Goal: Complete application form: Complete application form

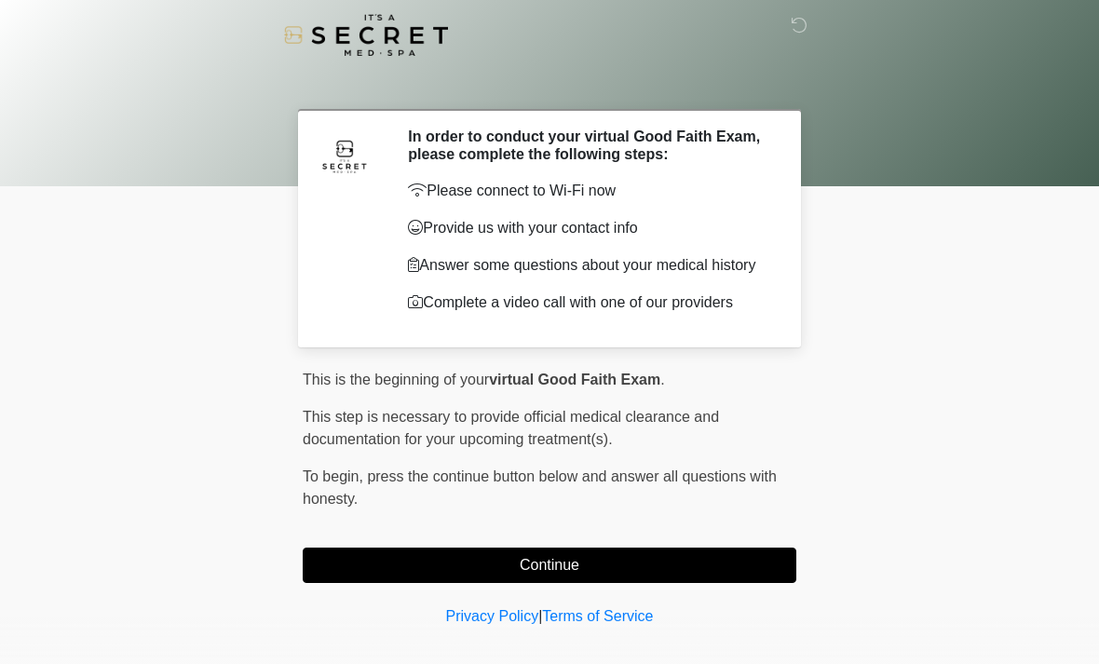
click at [735, 566] on button "Continue" at bounding box center [549, 564] width 493 height 35
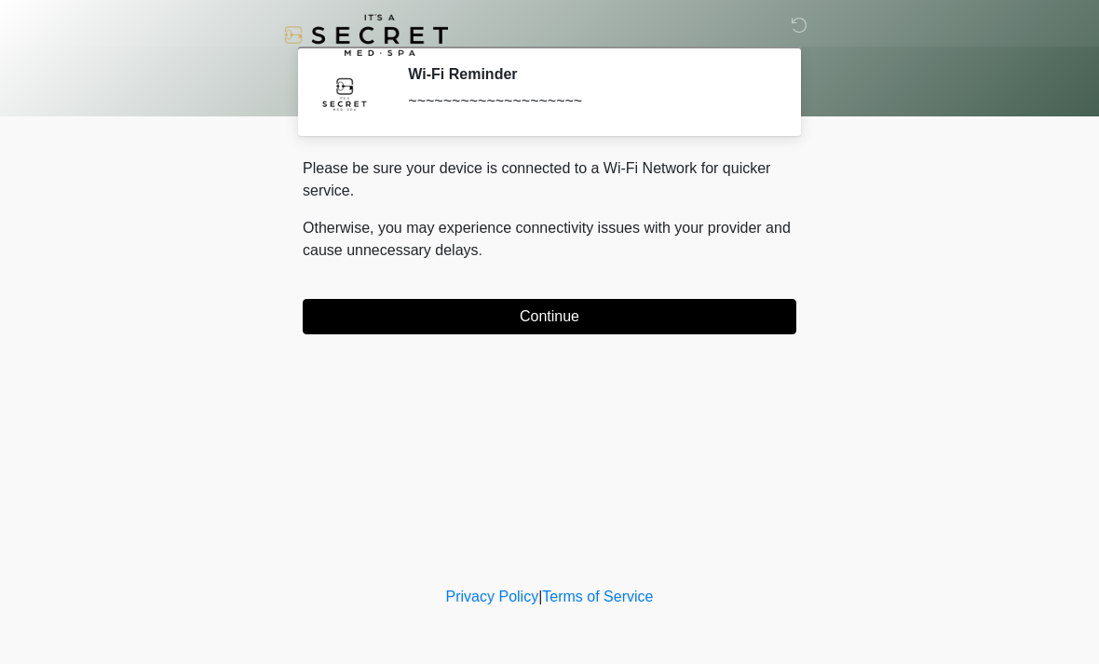
click at [351, 290] on div "Please be sure your device is connected to a Wi-Fi Network for quicker service.…" at bounding box center [549, 245] width 493 height 177
click at [348, 300] on button "Continue" at bounding box center [549, 316] width 493 height 35
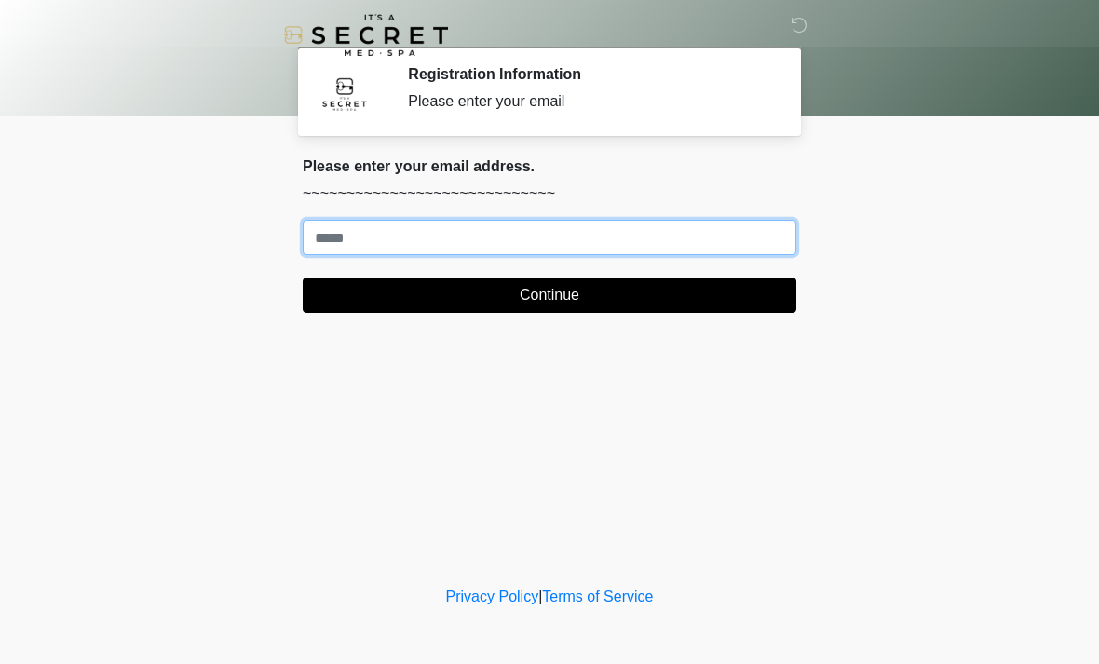
click at [360, 225] on input "Where should we email your treatment plan?" at bounding box center [549, 237] width 493 height 35
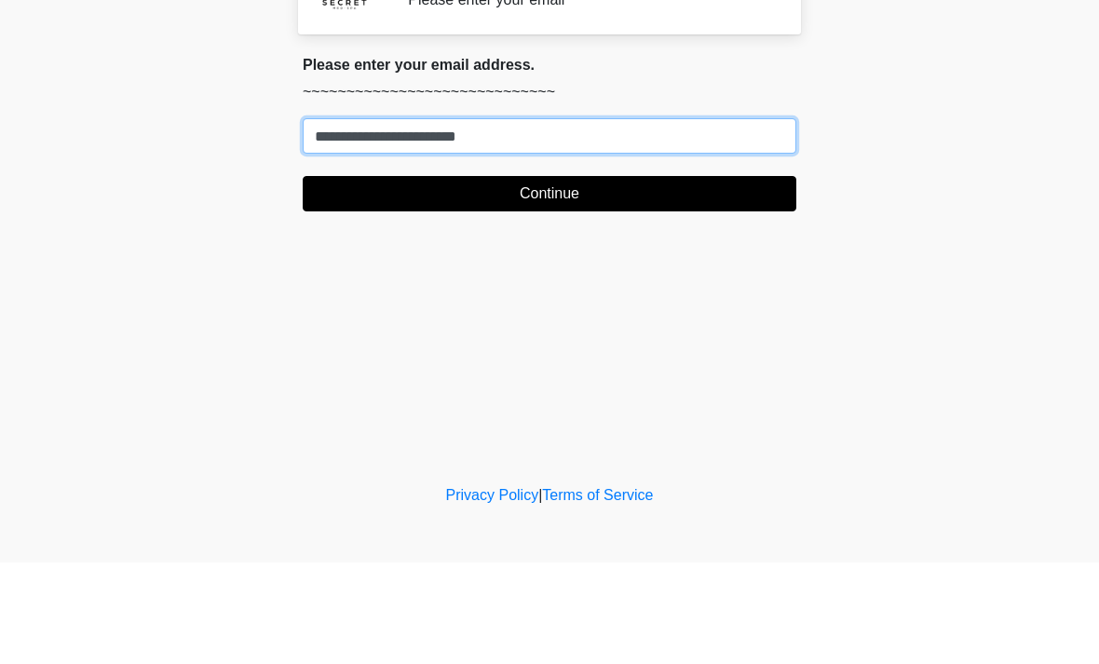
type input "**********"
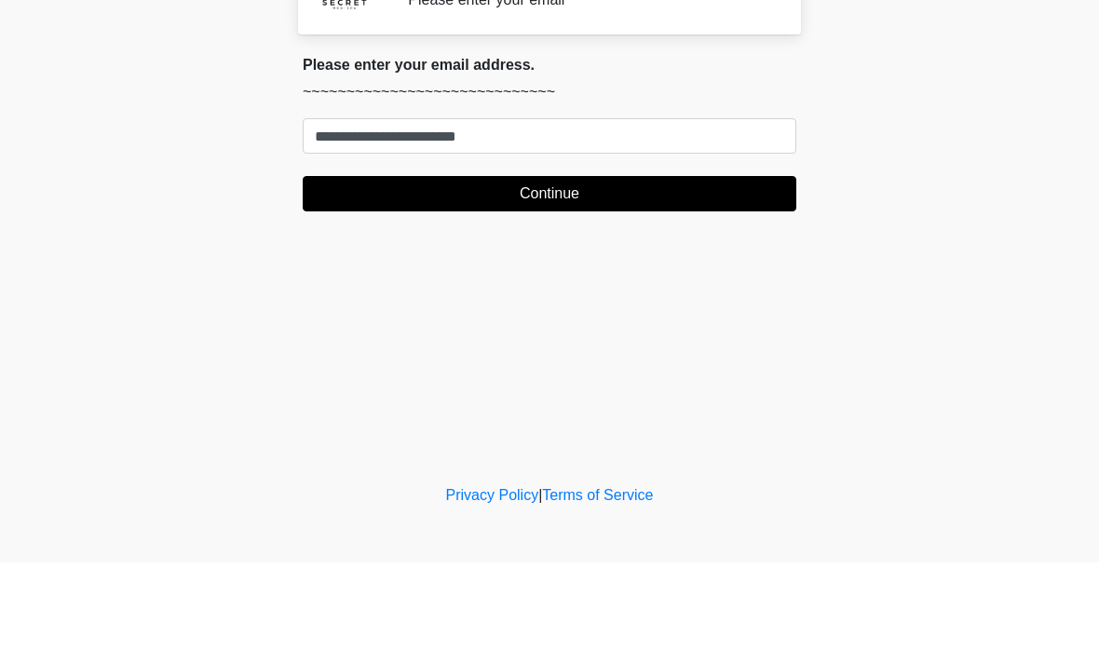
click at [675, 277] on button "Continue" at bounding box center [549, 294] width 493 height 35
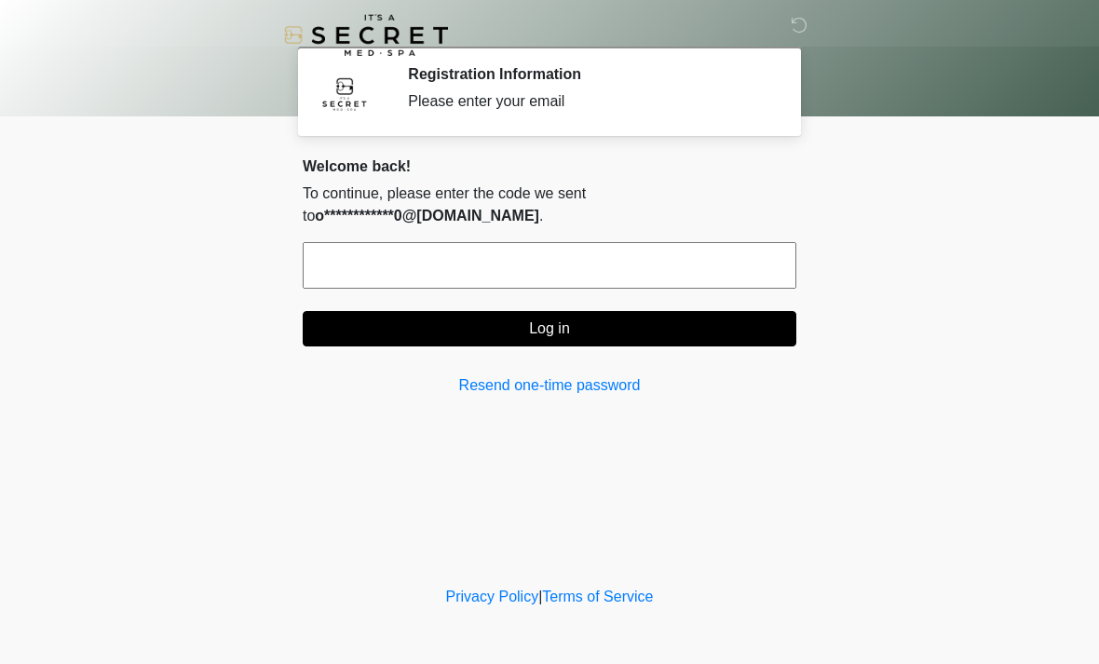
click at [592, 245] on input "text" at bounding box center [549, 265] width 493 height 47
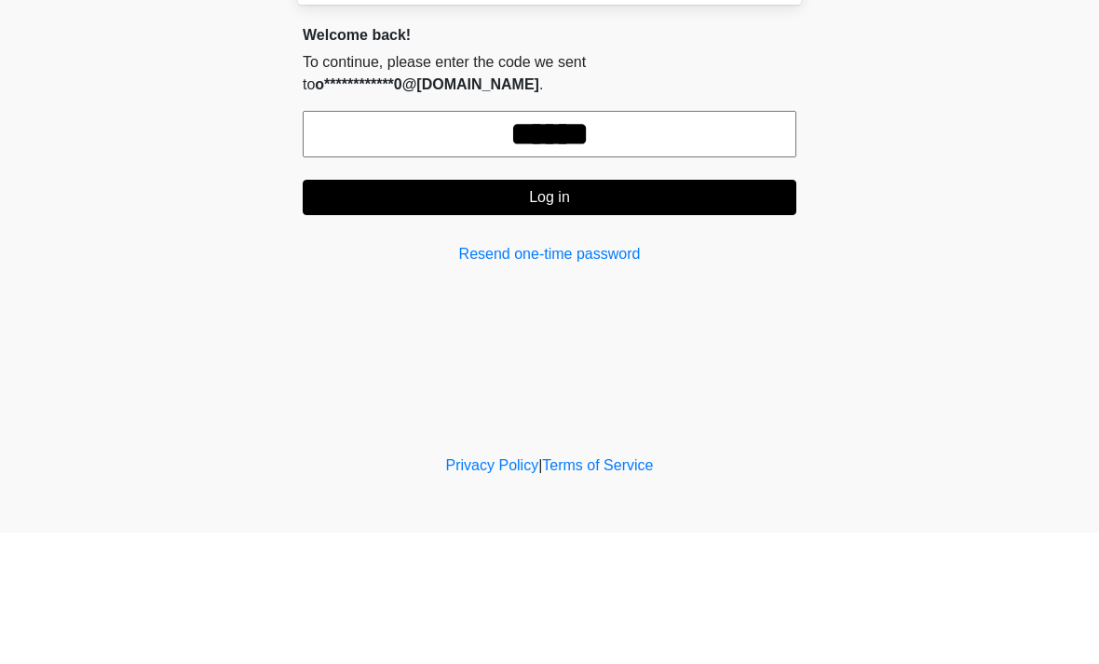
type input "******"
click at [644, 311] on button "Log in" at bounding box center [549, 328] width 493 height 35
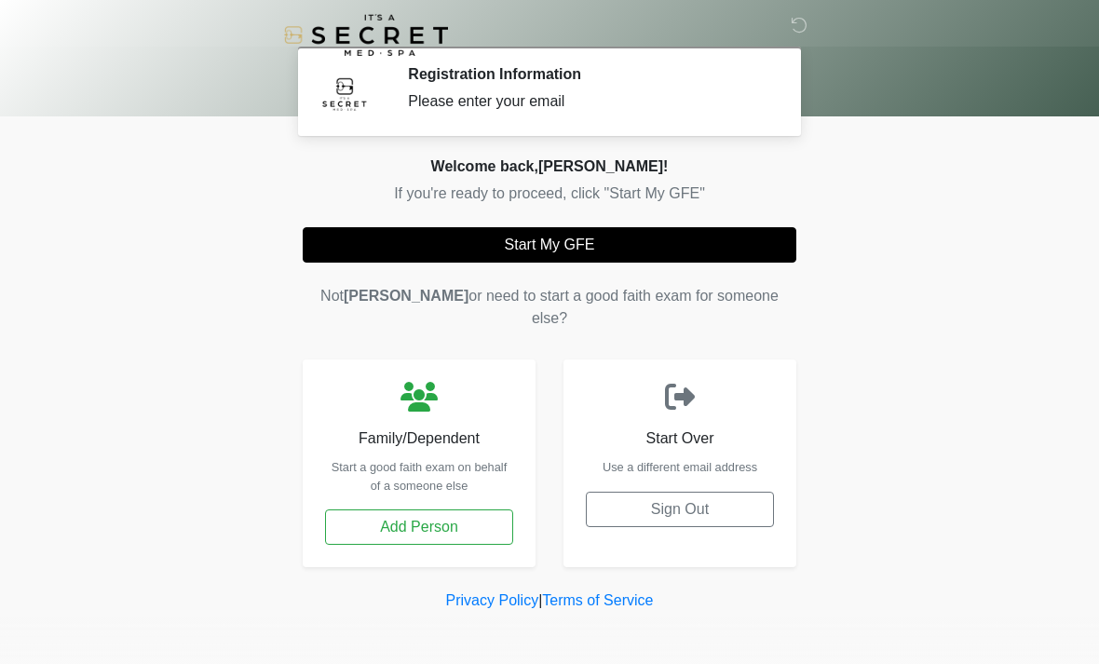
click at [636, 245] on button "Start My GFE" at bounding box center [549, 244] width 493 height 35
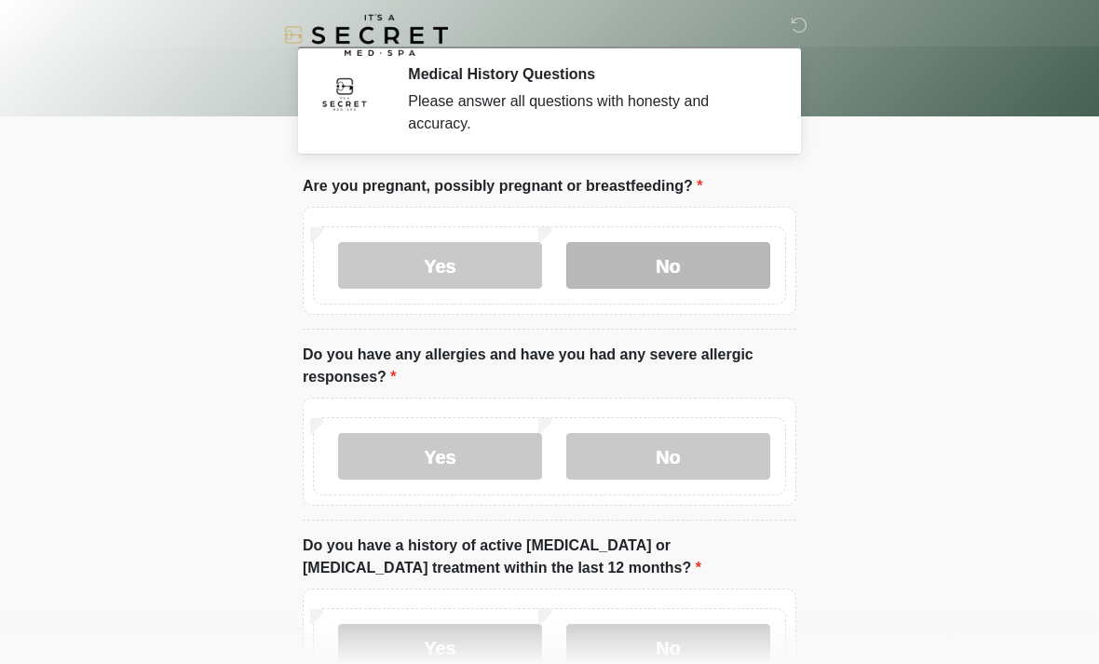
click at [720, 262] on label "No" at bounding box center [668, 265] width 204 height 47
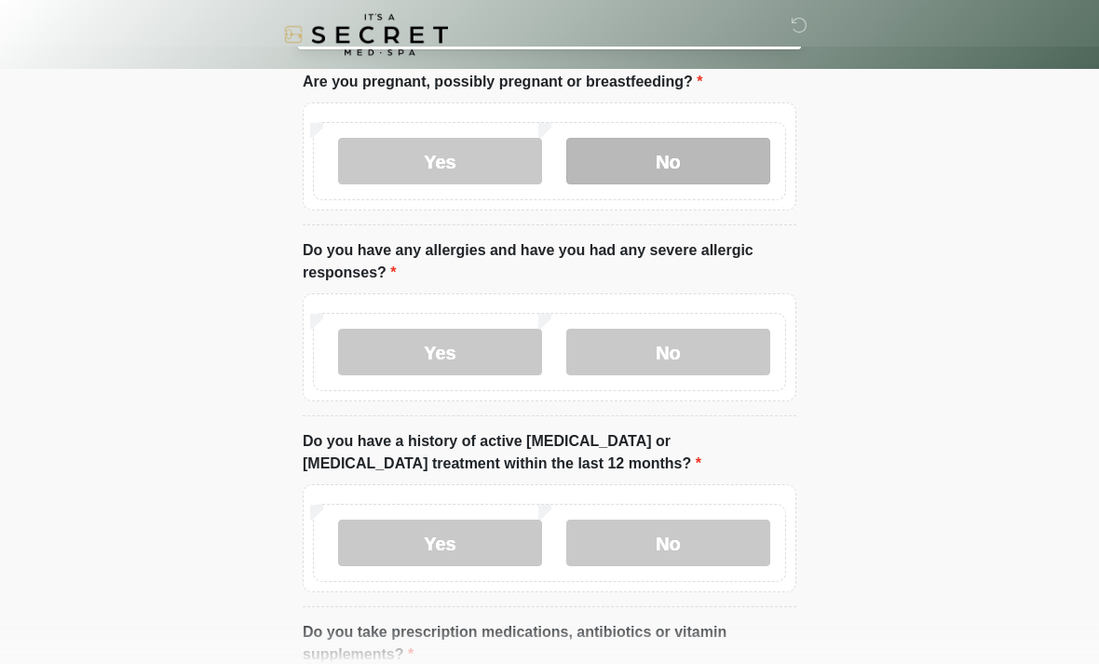
scroll to position [127, 0]
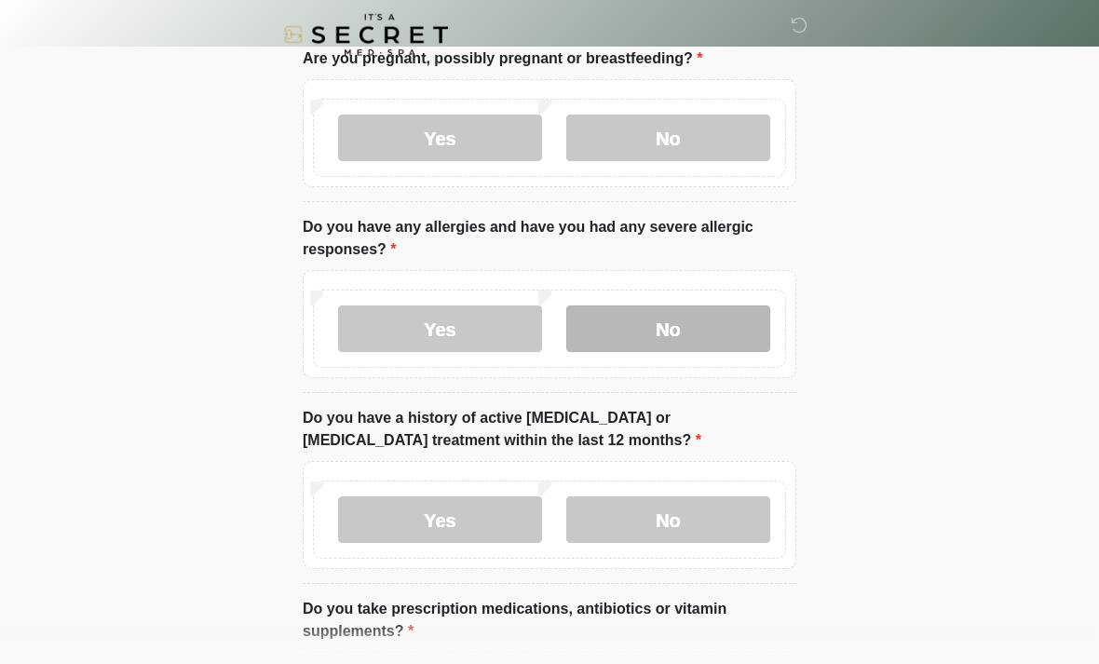
click at [697, 323] on label "No" at bounding box center [668, 329] width 204 height 47
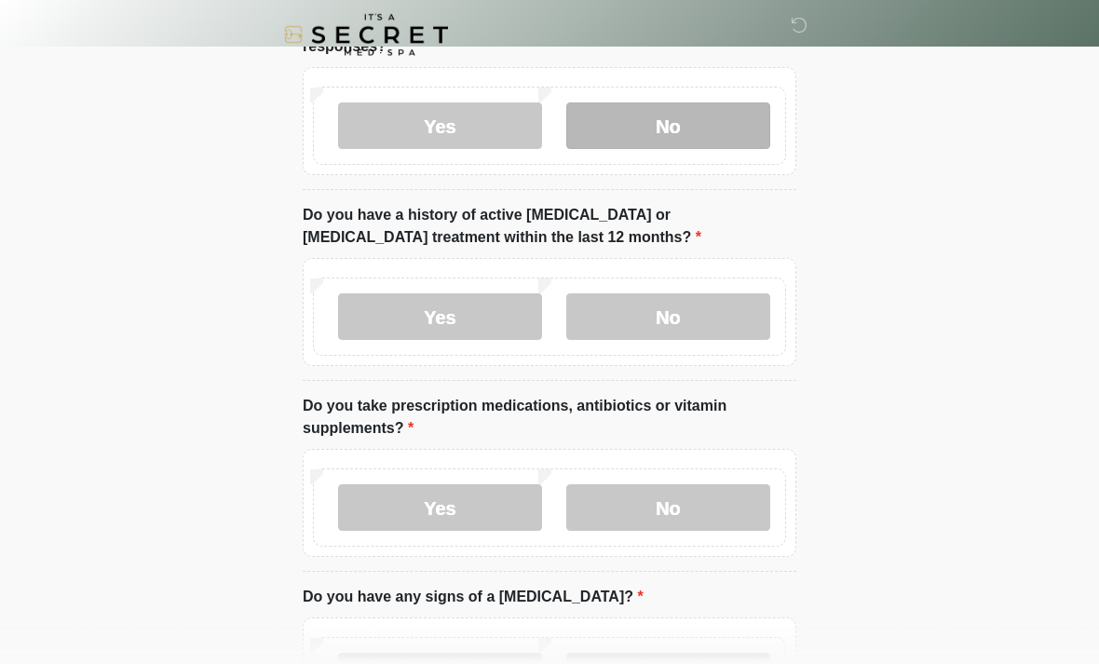
scroll to position [330, 0]
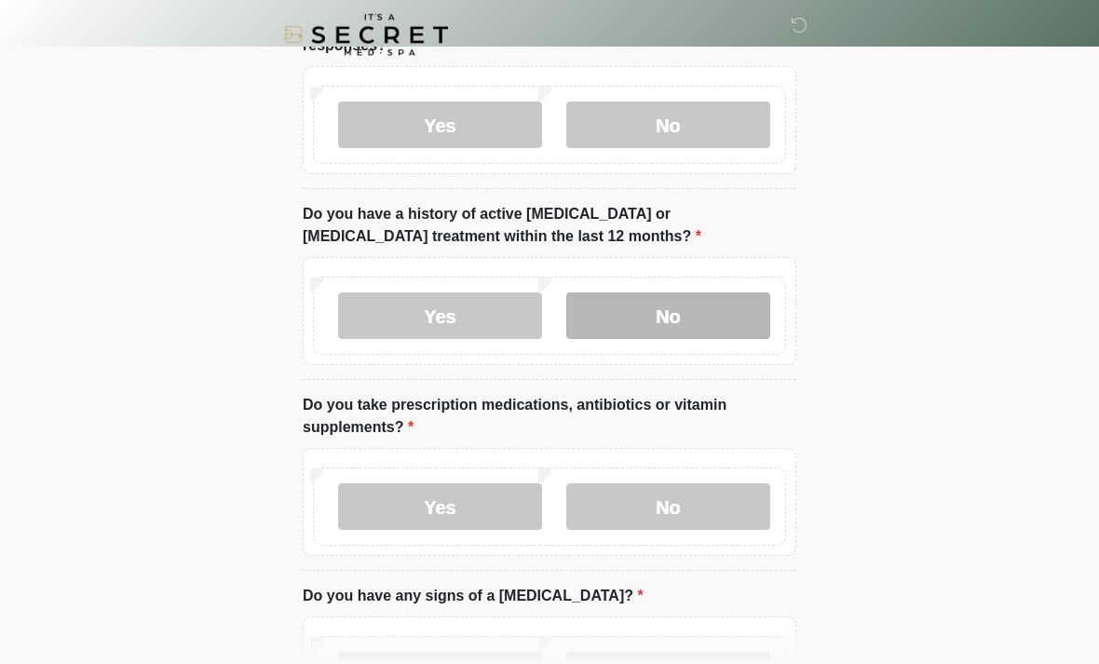
click at [726, 307] on label "No" at bounding box center [668, 316] width 204 height 47
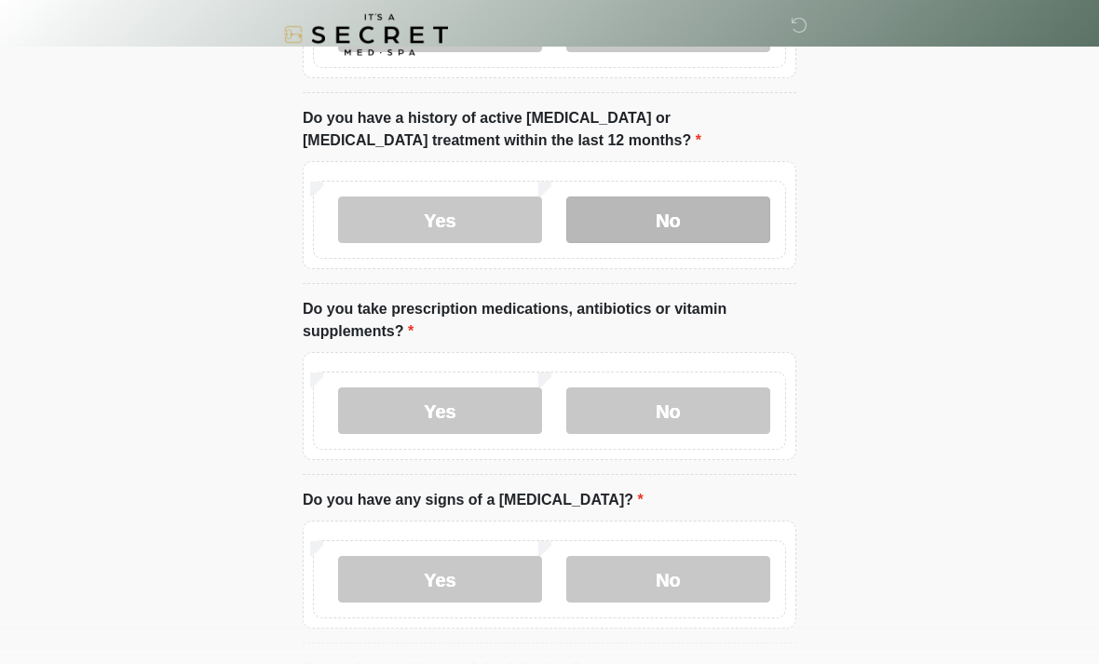
scroll to position [427, 0]
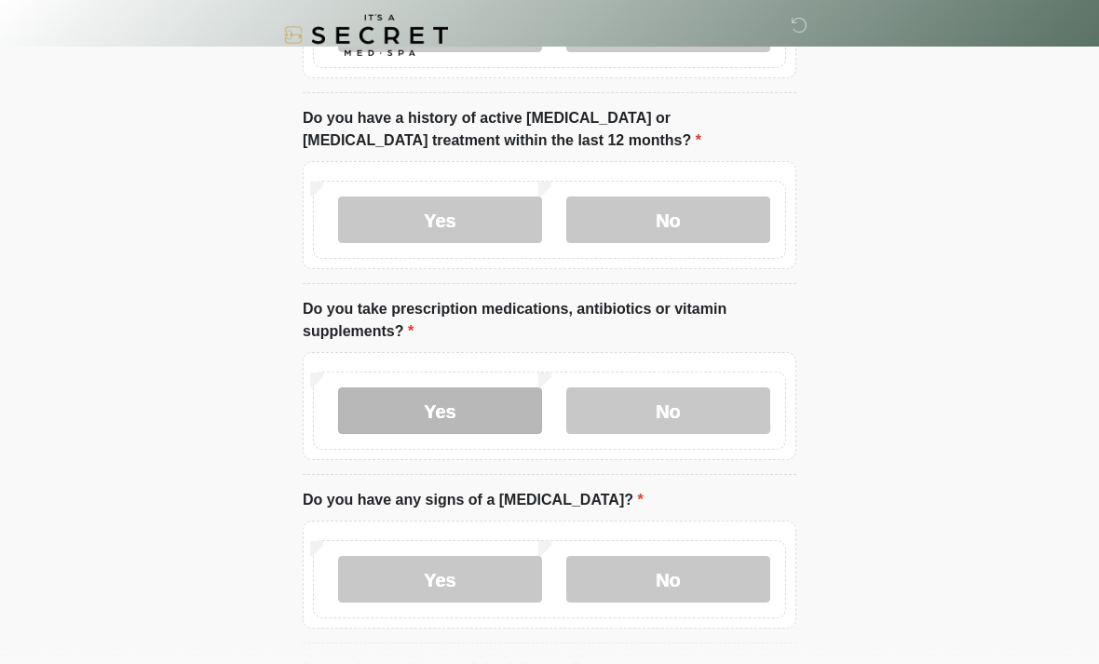
click at [485, 414] on label "Yes" at bounding box center [440, 410] width 204 height 47
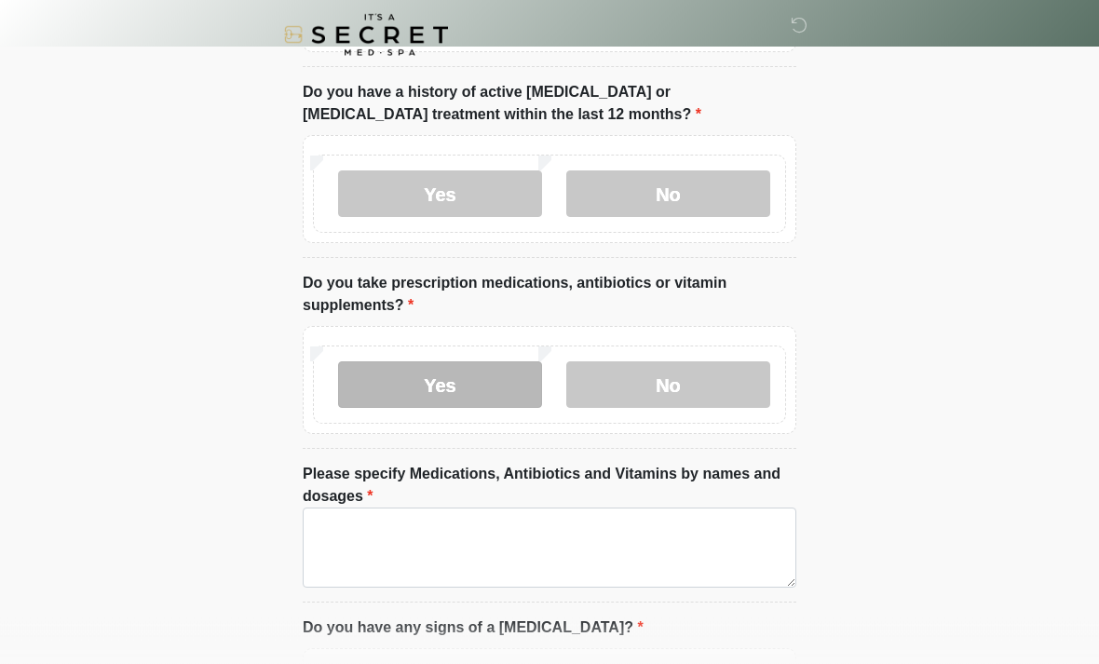
scroll to position [534, 0]
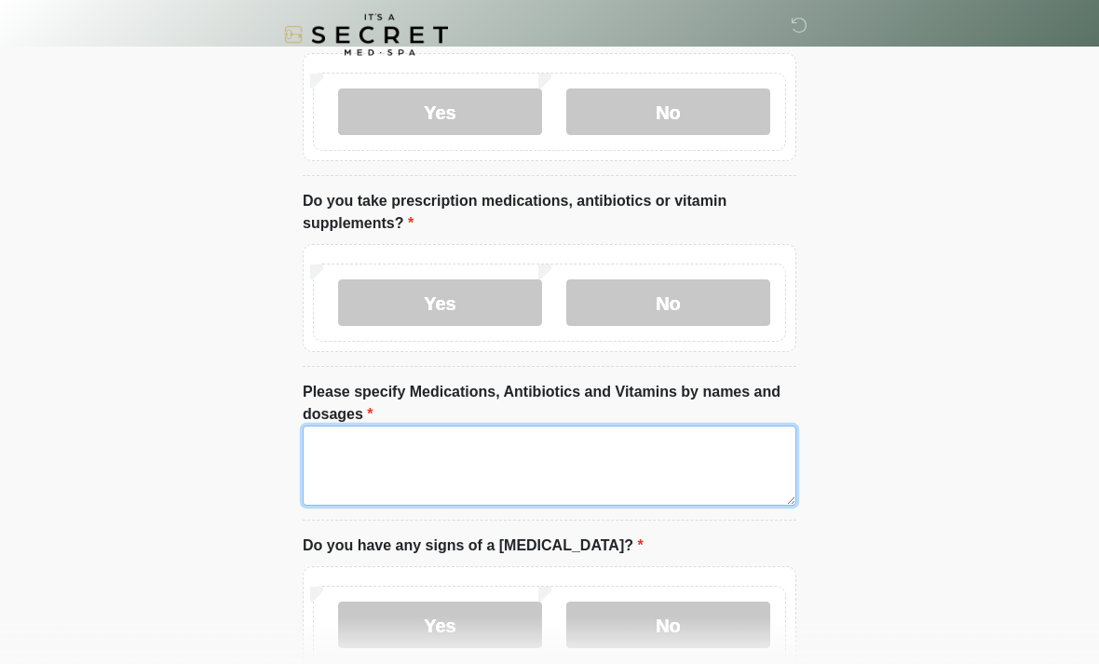
click at [655, 479] on textarea "Please specify Medications, Antibiotics and Vitamins by names and dosages" at bounding box center [549, 466] width 493 height 80
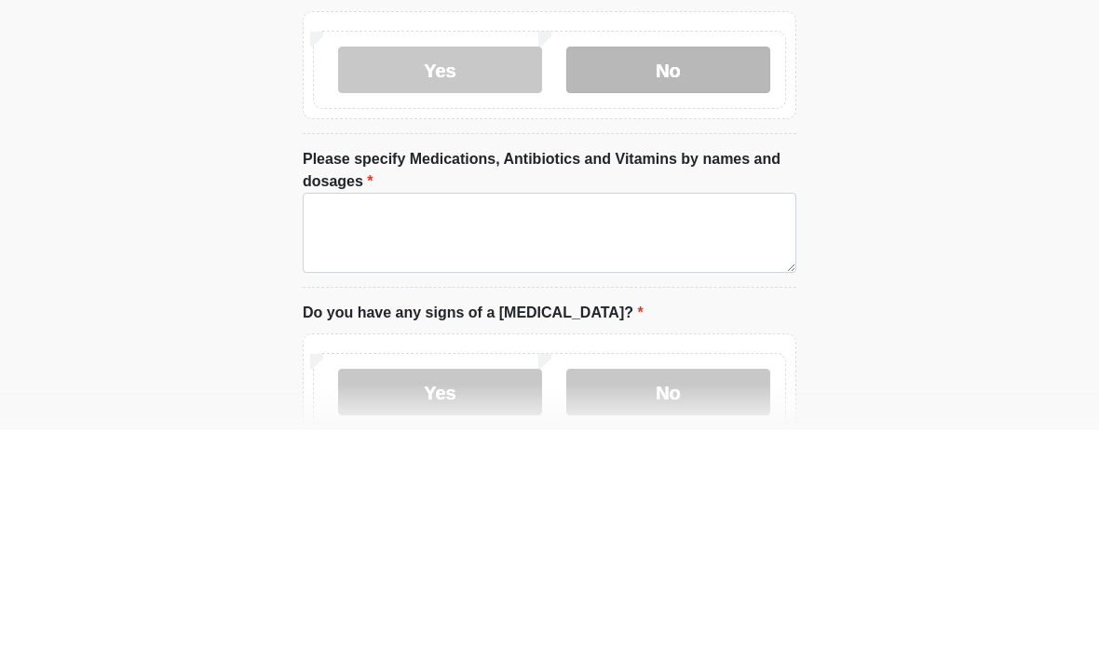
click at [709, 280] on label "No" at bounding box center [668, 303] width 204 height 47
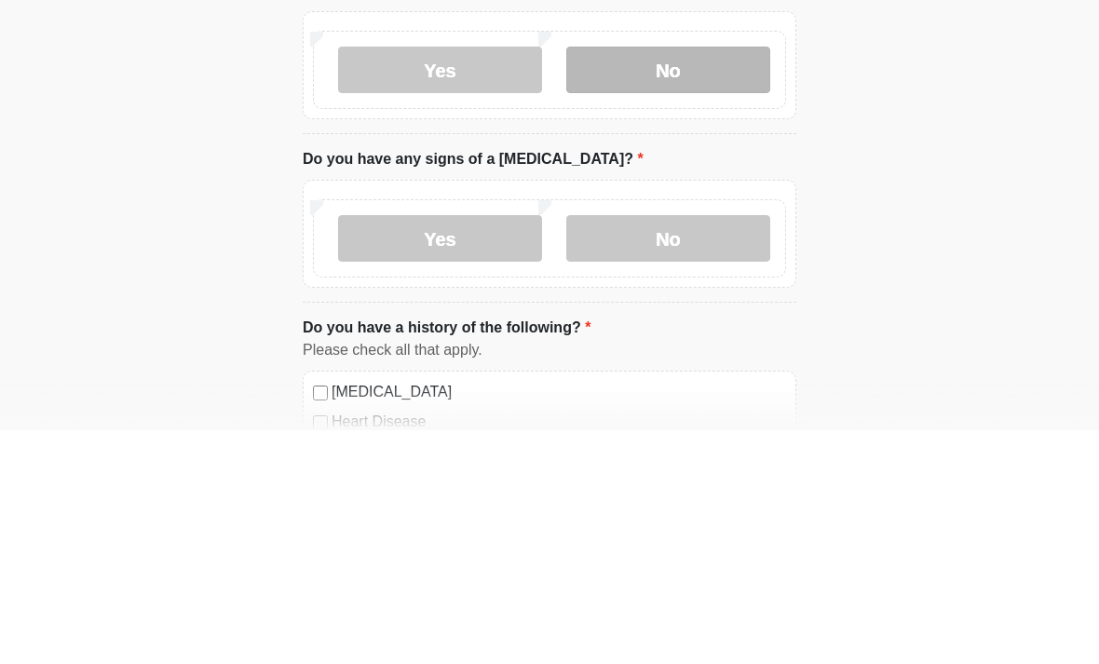
scroll to position [769, 0]
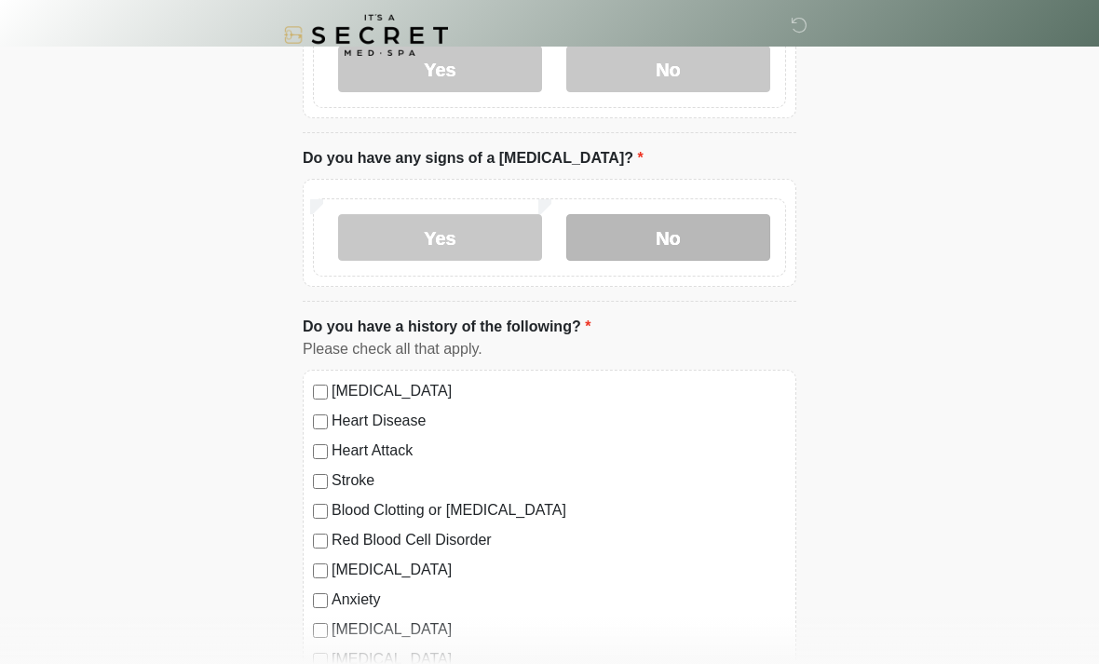
click at [691, 237] on label "No" at bounding box center [668, 237] width 204 height 47
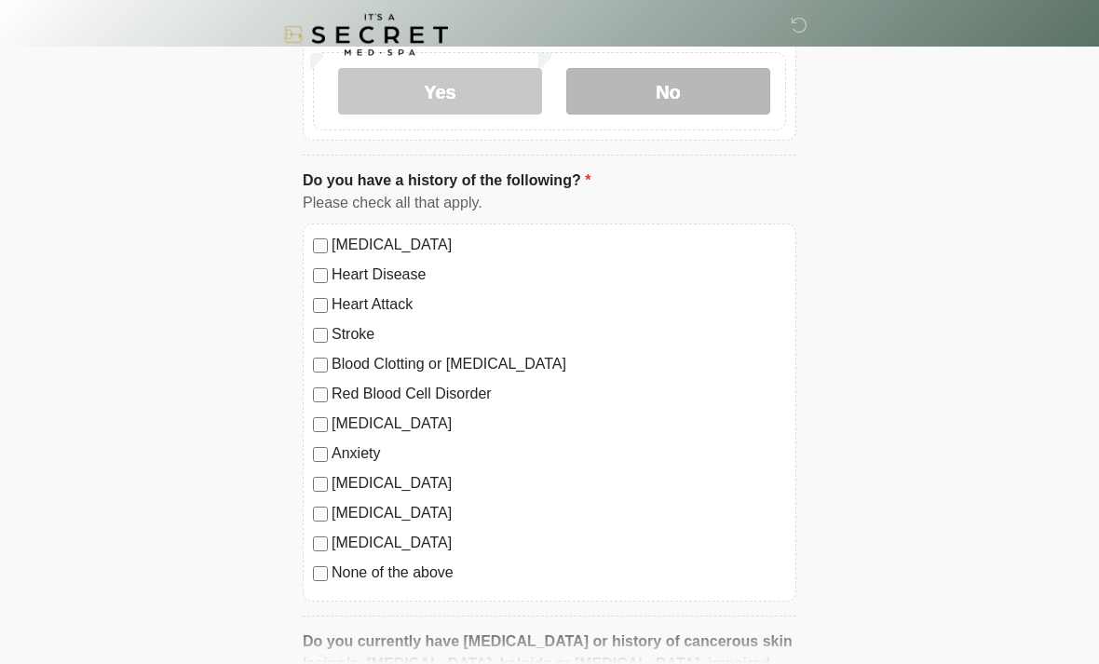
scroll to position [916, 0]
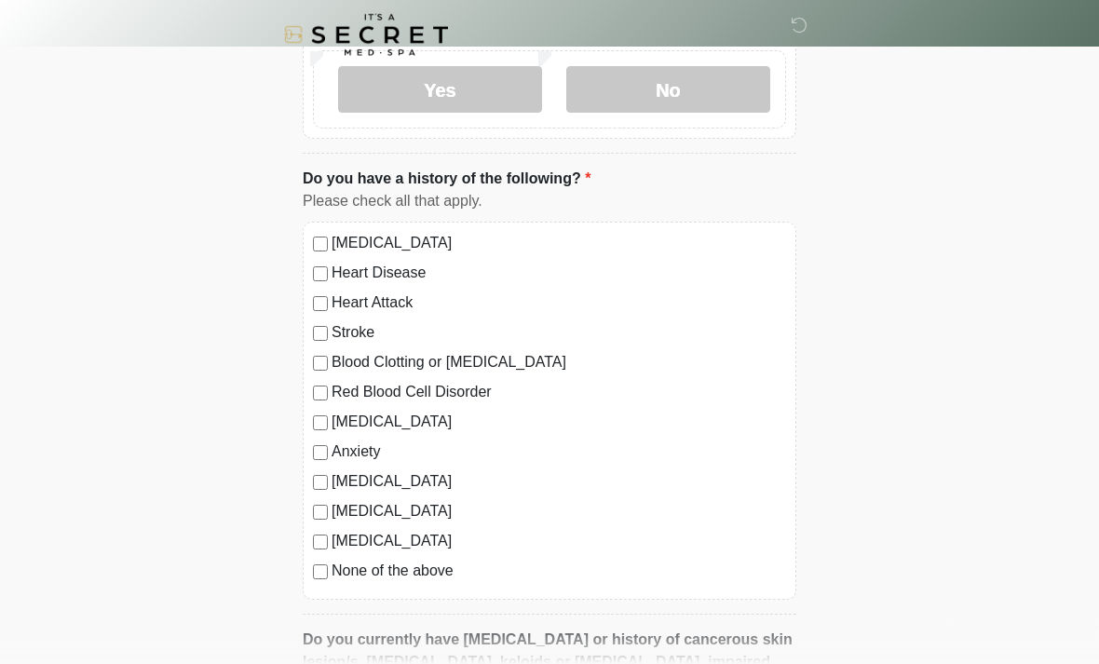
click at [424, 573] on label "None of the above" at bounding box center [558, 571] width 454 height 22
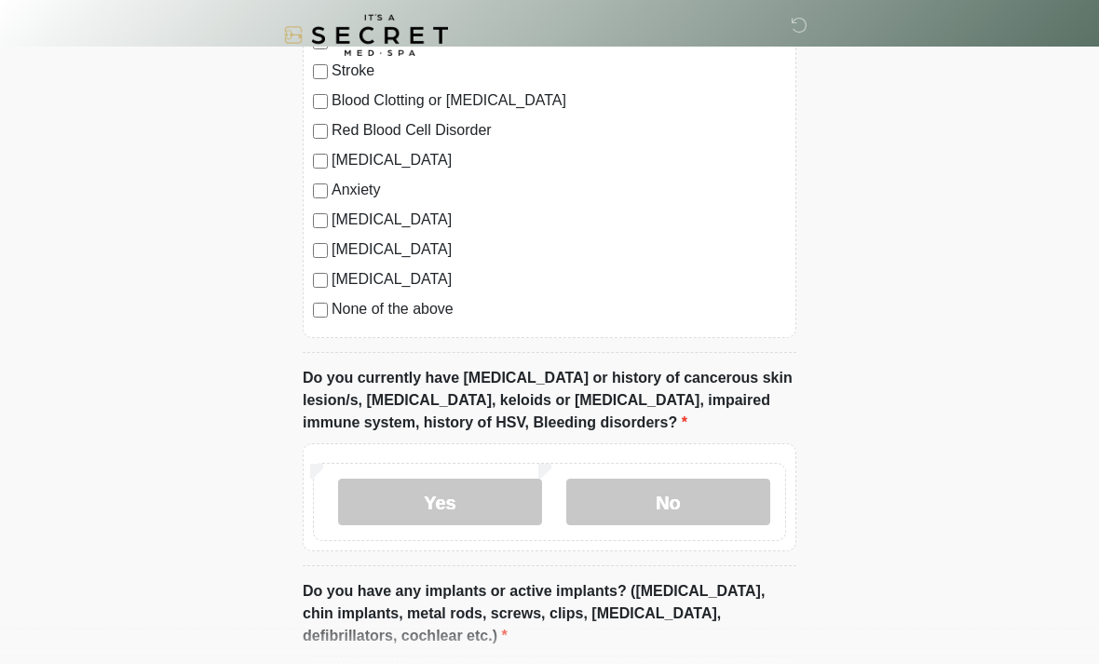
scroll to position [1208, 0]
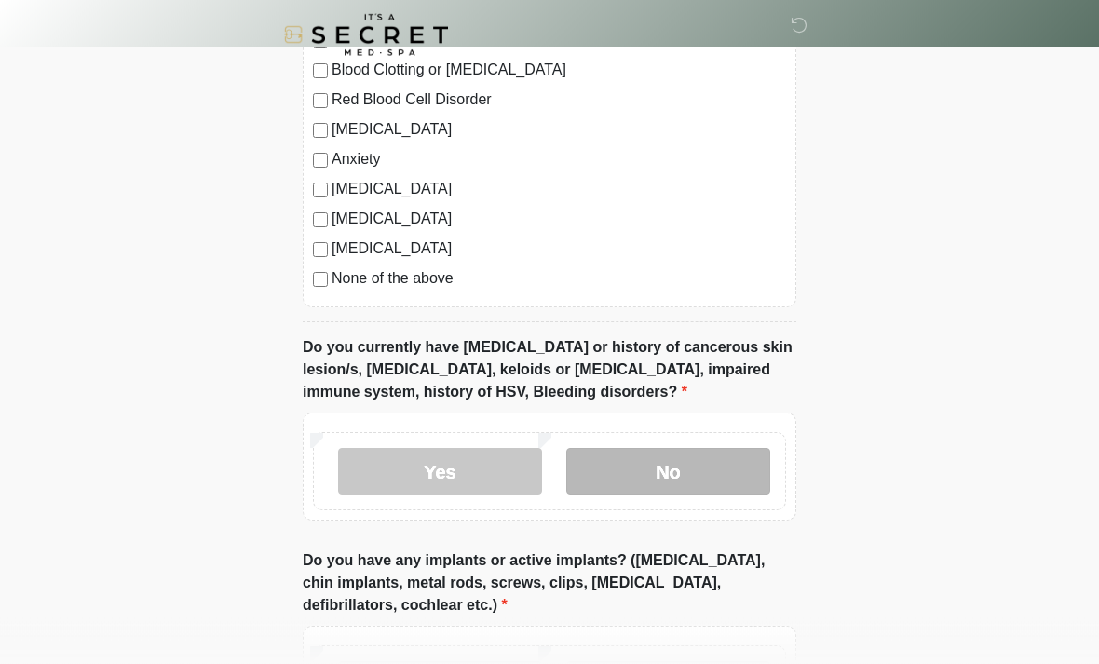
click at [701, 465] on label "No" at bounding box center [668, 472] width 204 height 47
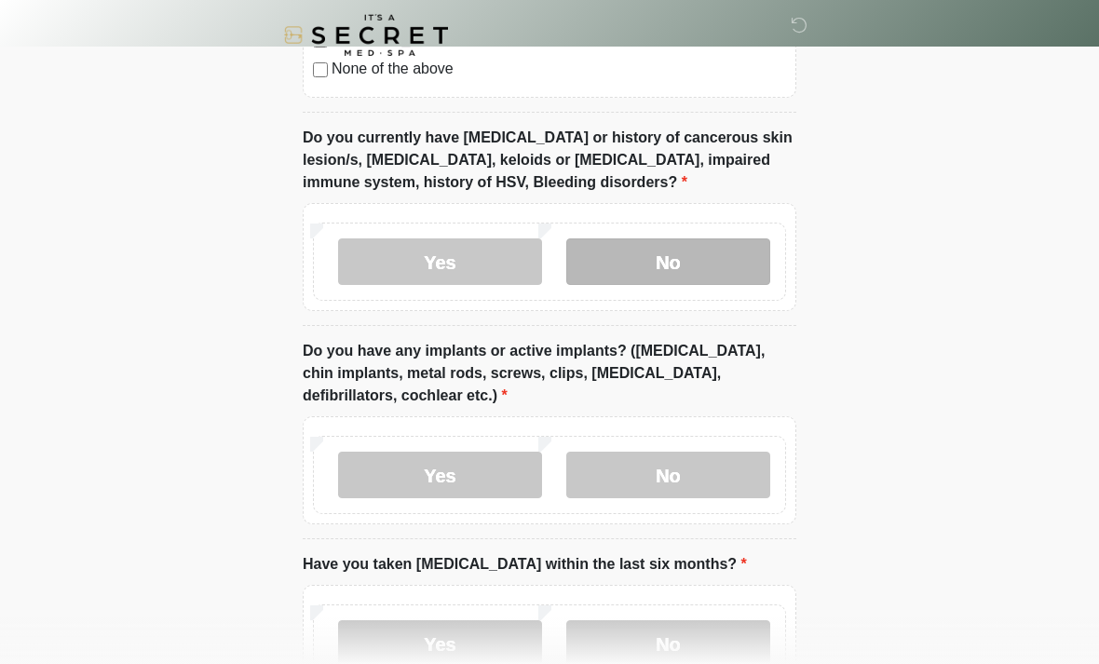
scroll to position [1427, 0]
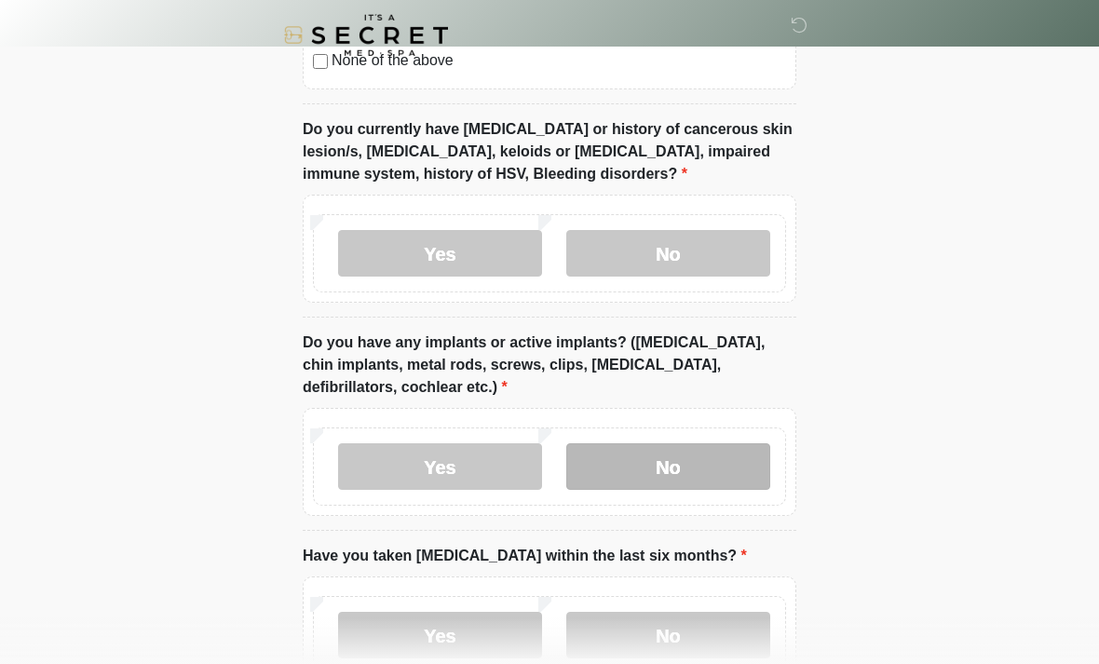
click at [731, 462] on label "No" at bounding box center [668, 466] width 204 height 47
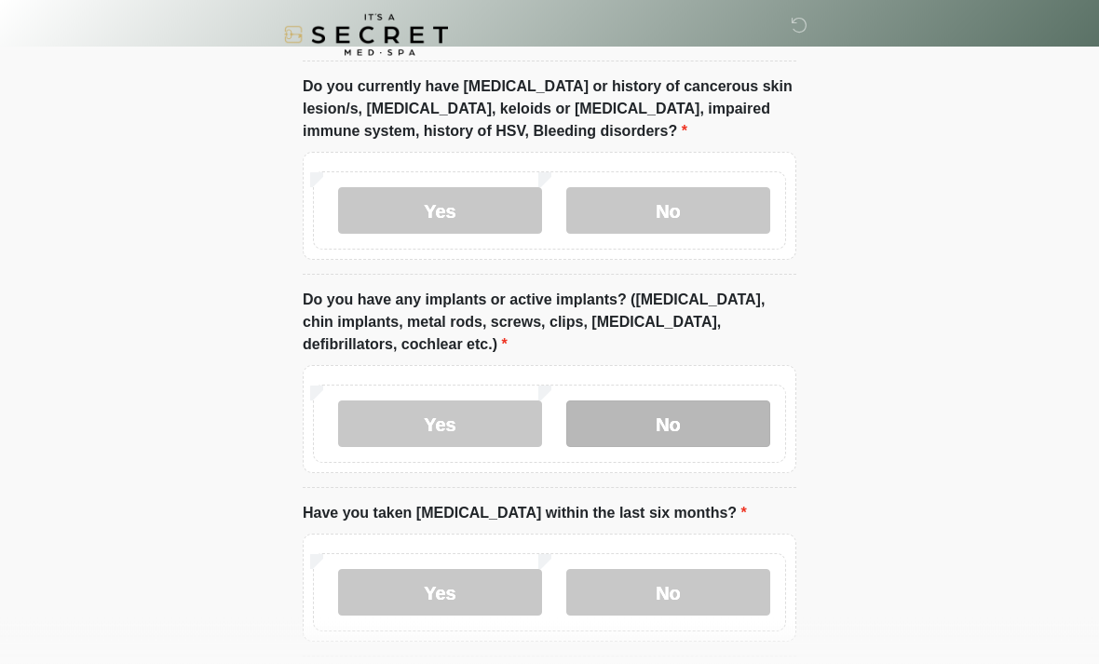
scroll to position [1550, 0]
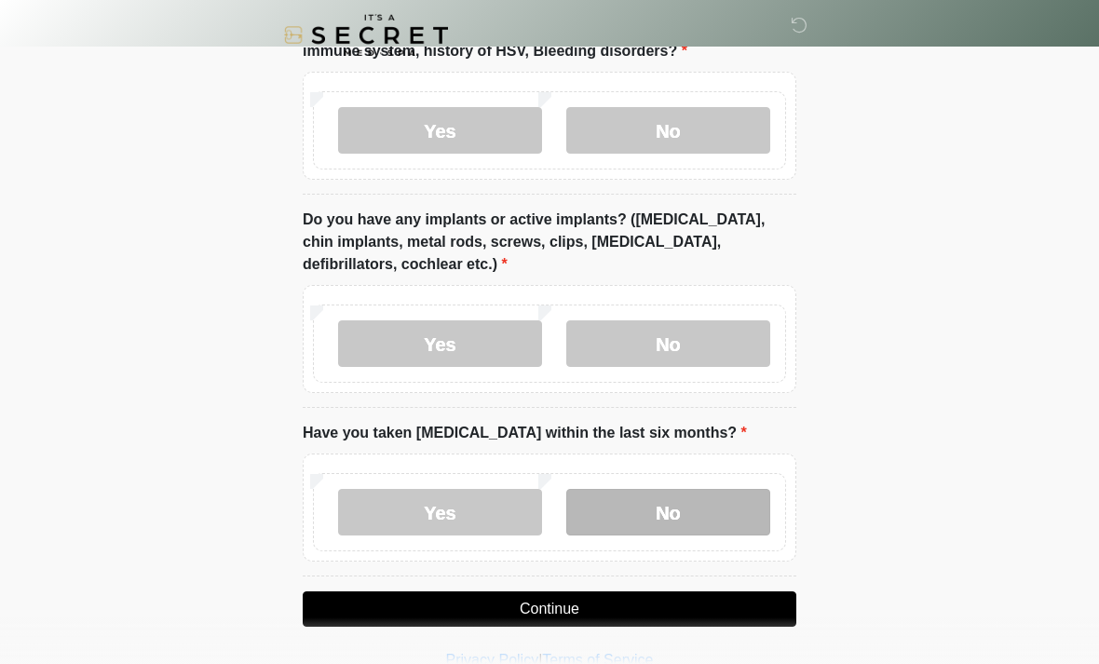
click at [730, 502] on label "No" at bounding box center [668, 512] width 204 height 47
click at [733, 592] on button "Continue" at bounding box center [549, 608] width 493 height 35
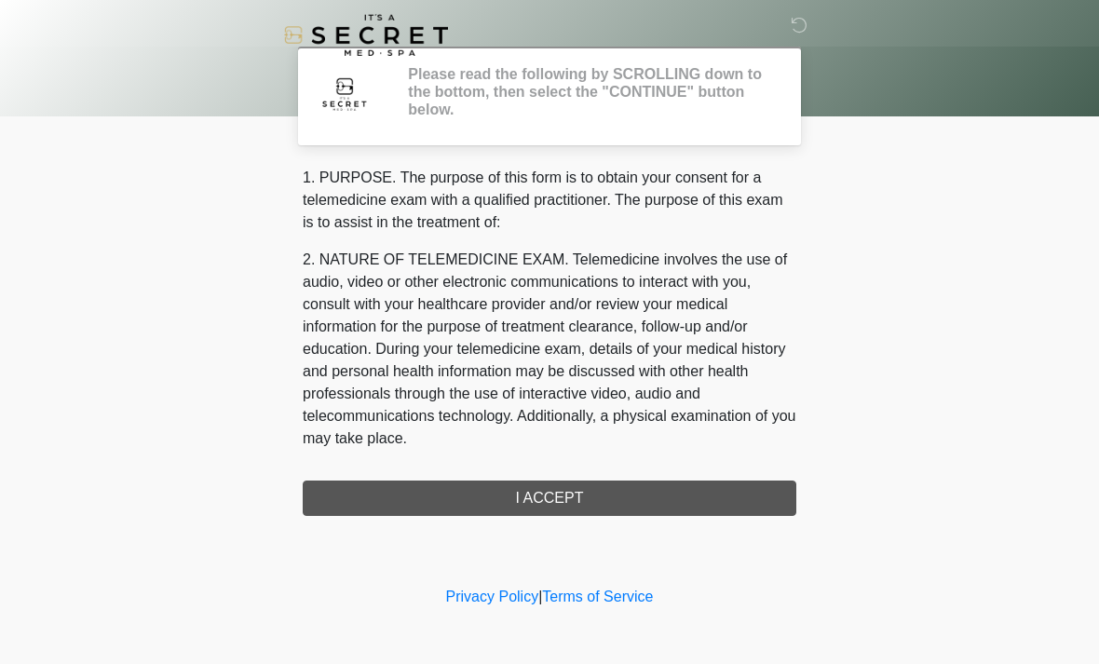
scroll to position [0, 0]
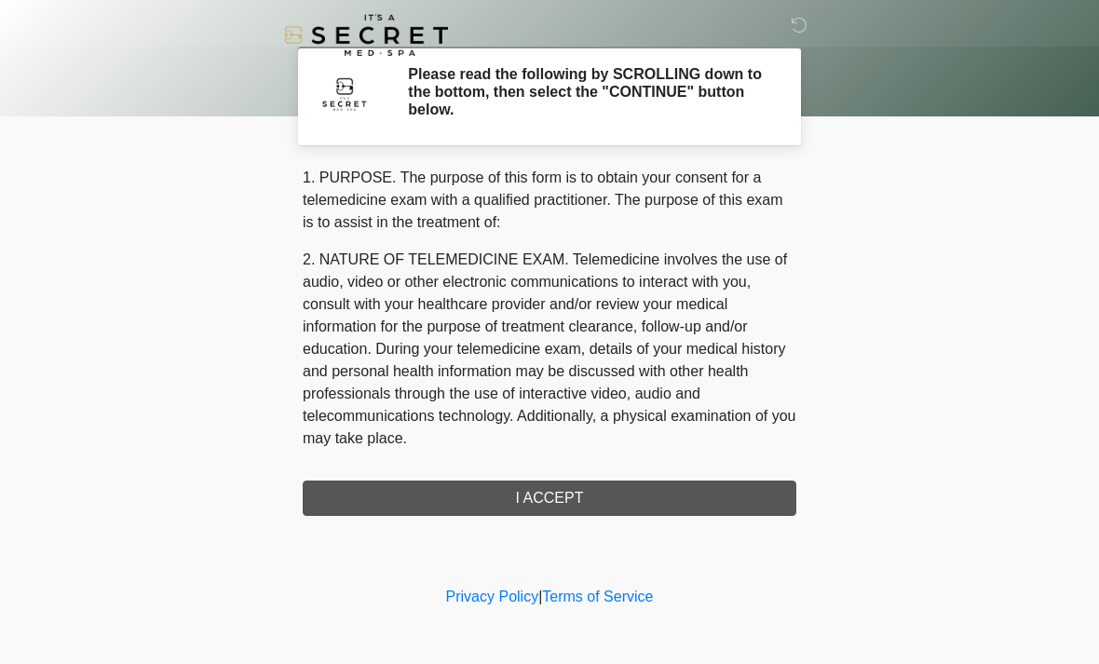
click at [647, 495] on div "1. PURPOSE. The purpose of this form is to obtain your consent for a telemedici…" at bounding box center [549, 341] width 493 height 349
click at [643, 475] on div "1. PURPOSE. The purpose of this form is to obtain your consent for a telemedici…" at bounding box center [549, 341] width 493 height 349
click at [626, 495] on div "1. PURPOSE. The purpose of this form is to obtain your consent for a telemedici…" at bounding box center [549, 341] width 493 height 349
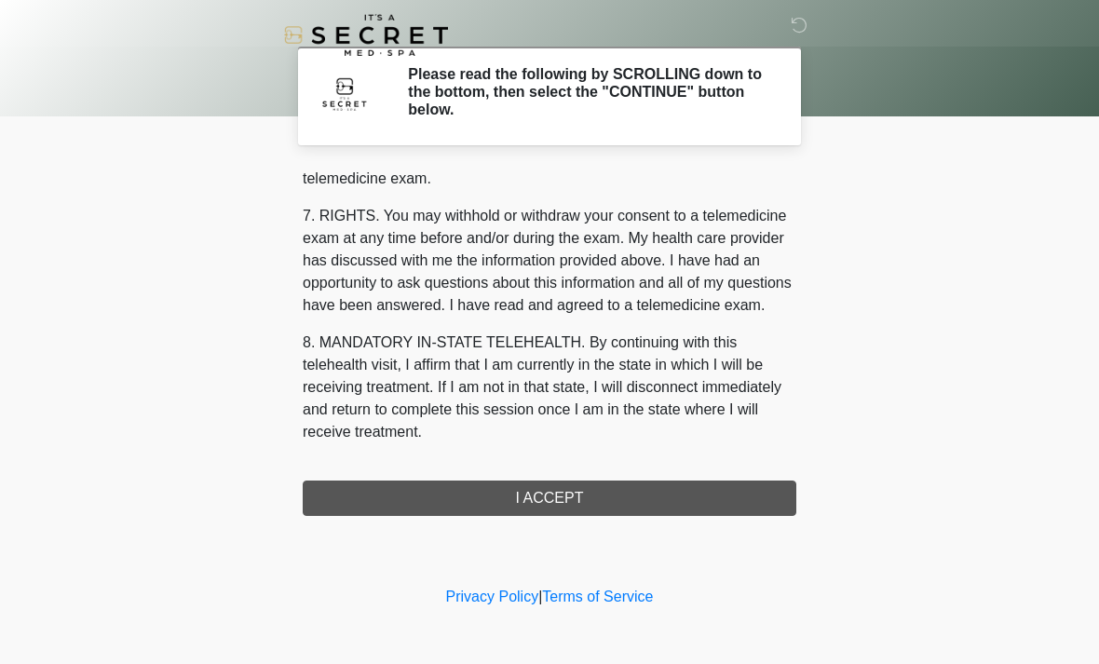
click at [618, 502] on div "1. PURPOSE. The purpose of this form is to obtain your consent for a telemedici…" at bounding box center [549, 341] width 493 height 349
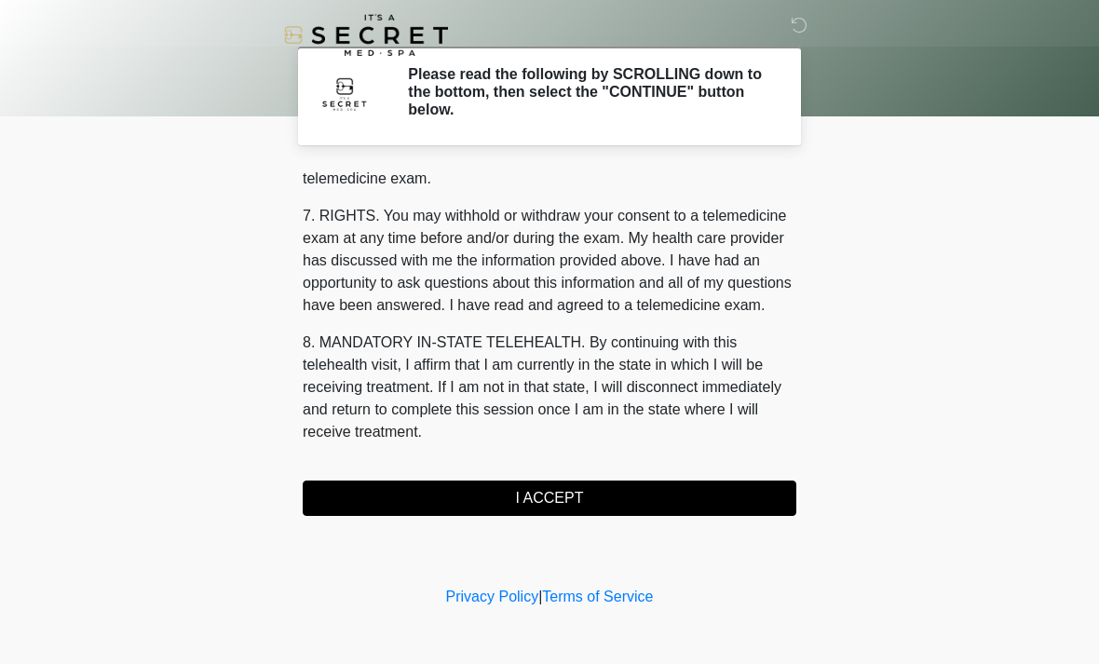
scroll to position [789, 0]
click at [617, 501] on button "I ACCEPT" at bounding box center [549, 497] width 493 height 35
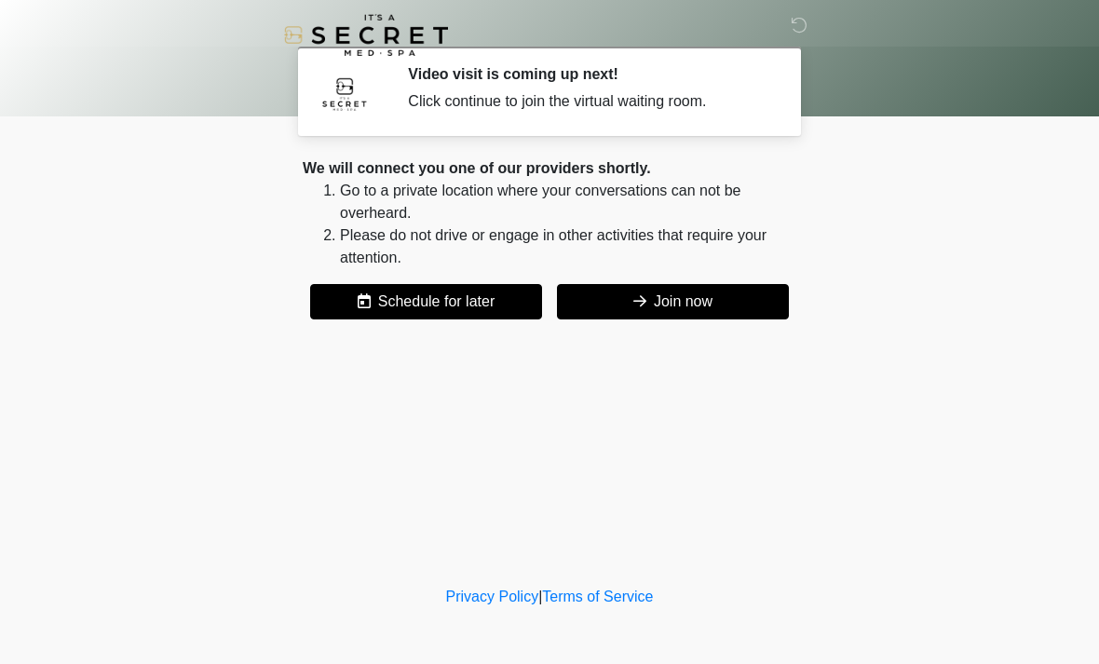
click at [712, 301] on button "Join now" at bounding box center [673, 301] width 232 height 35
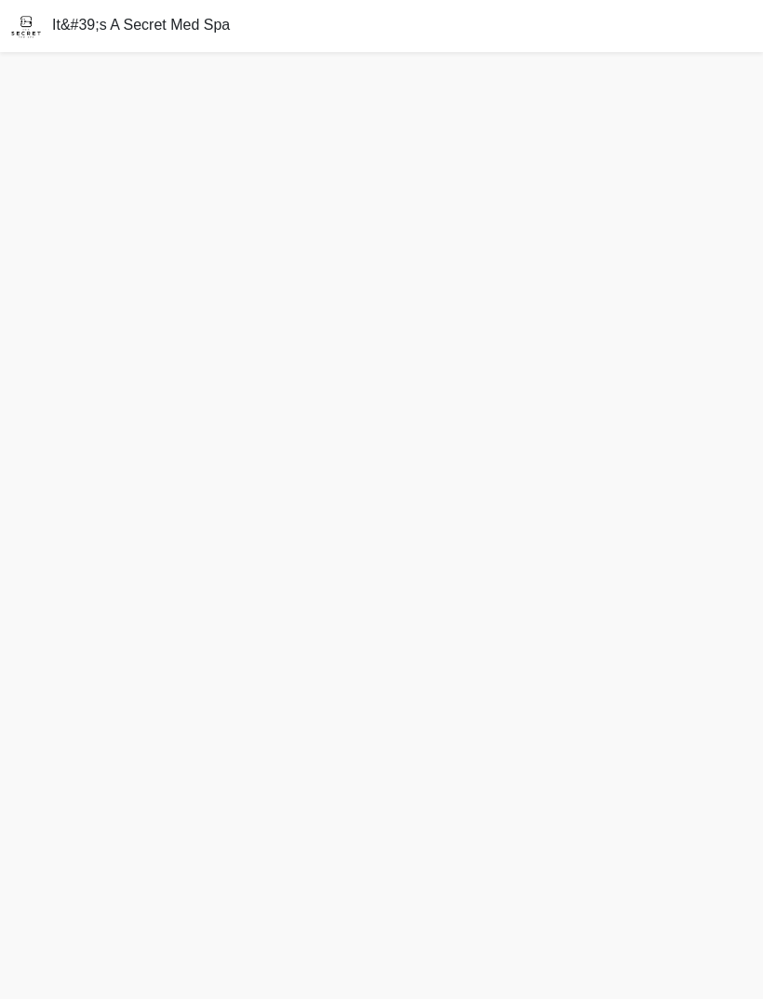
scroll to position [60, 0]
